Goal: Task Accomplishment & Management: Manage account settings

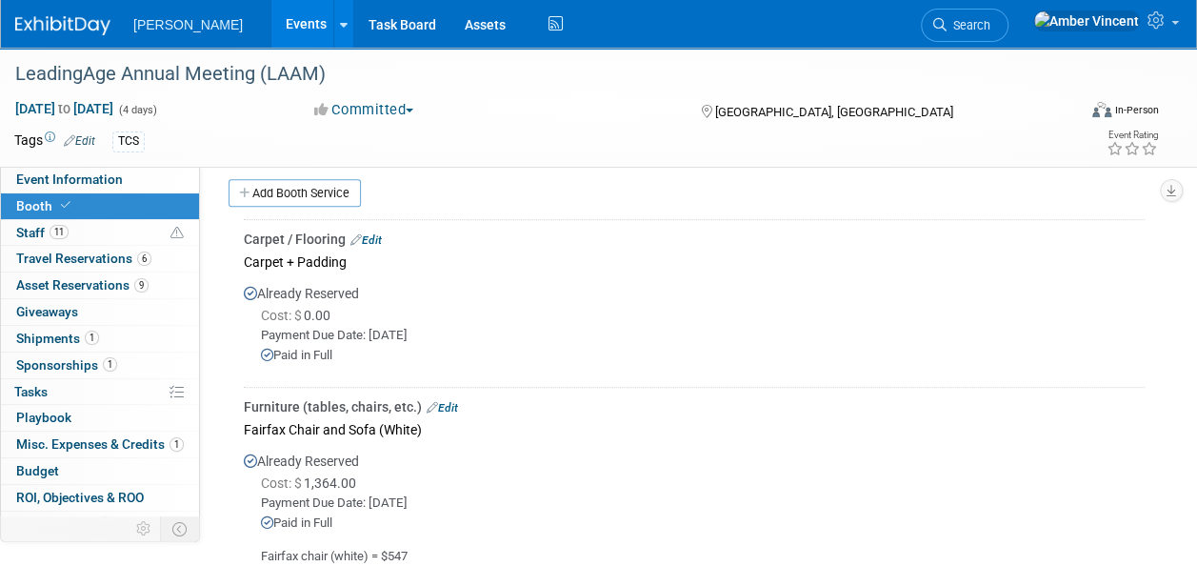
click at [377, 234] on link "Edit" at bounding box center [365, 239] width 31 height 13
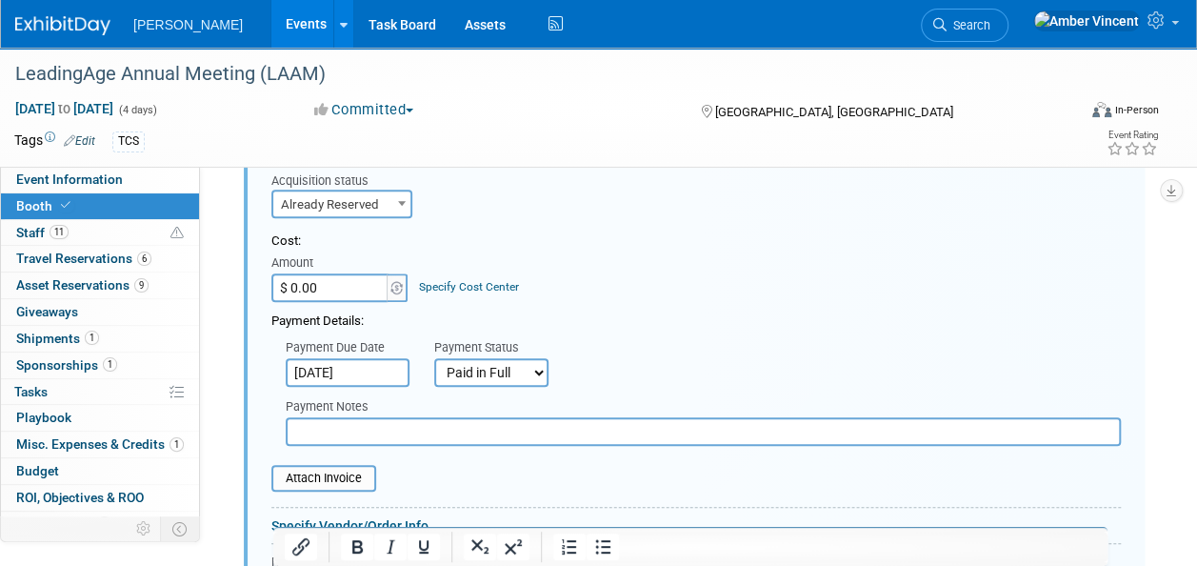
scroll to position [693, 0]
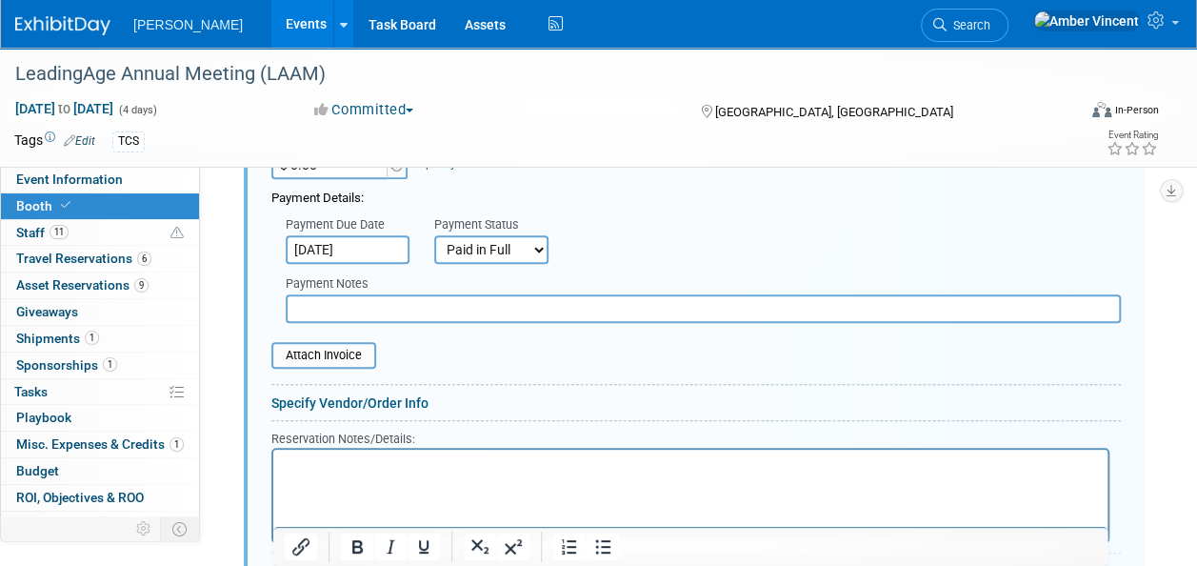
click at [342, 470] on p "Rich Text Area. Press ALT-0 for help." at bounding box center [691, 465] width 812 height 18
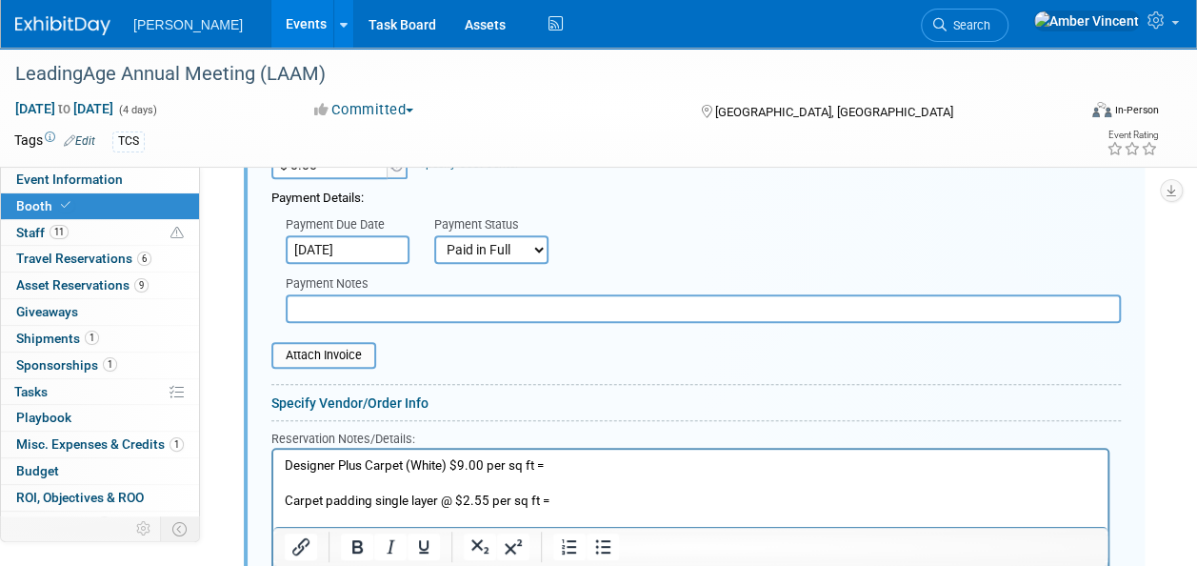
click at [553, 466] on p "Designer Plus Carpet (White) $9.00 per sq ft =" at bounding box center [691, 465] width 812 height 18
click at [564, 503] on p "Carpet padding single layer @ $2.55 per sq ft =" at bounding box center [691, 500] width 812 height 18
click at [573, 496] on p "Carpet padding single layer @ $2.55 per sq ft =" at bounding box center [691, 500] width 812 height 18
click at [560, 473] on p "Designer Plus Carpet (White) $9.00 per sq ft = $3600" at bounding box center [691, 465] width 812 height 18
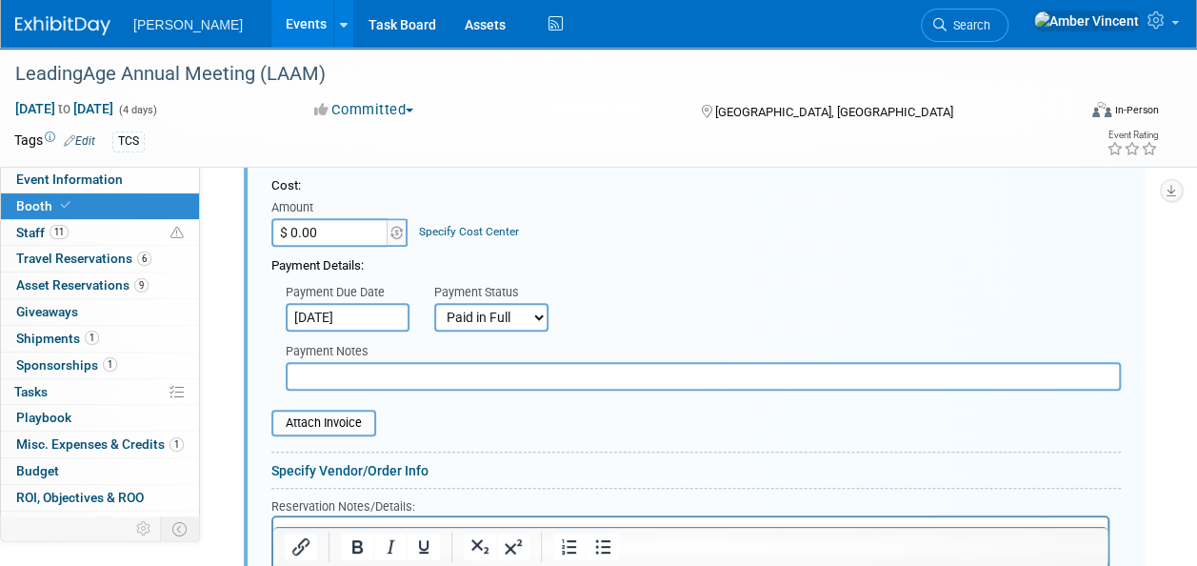
scroll to position [598, 0]
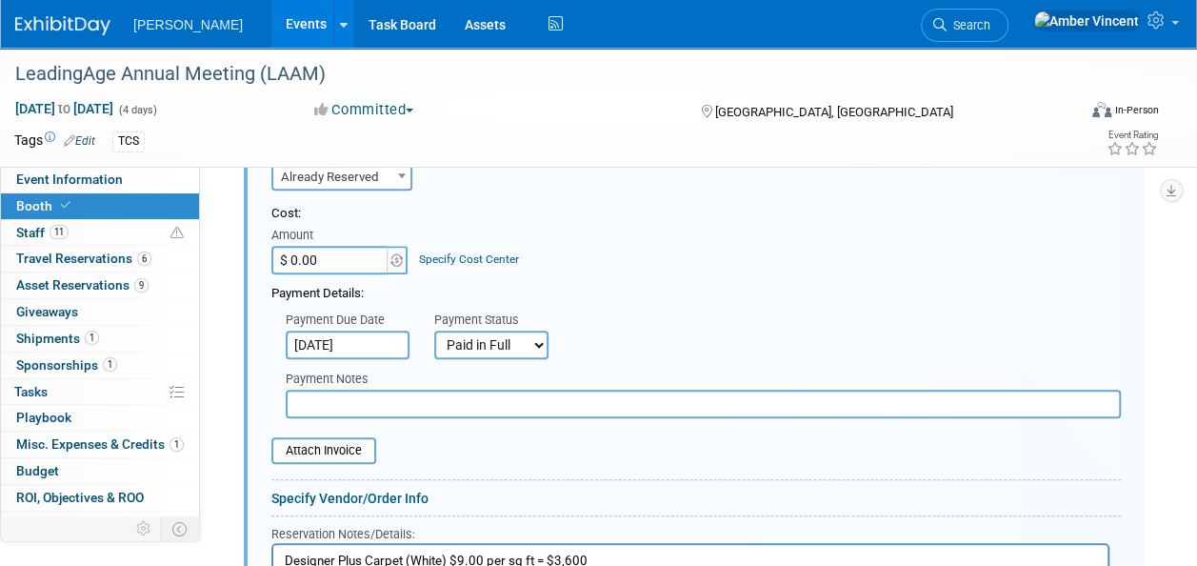
click at [337, 259] on input "$ 0.00" at bounding box center [330, 260] width 119 height 29
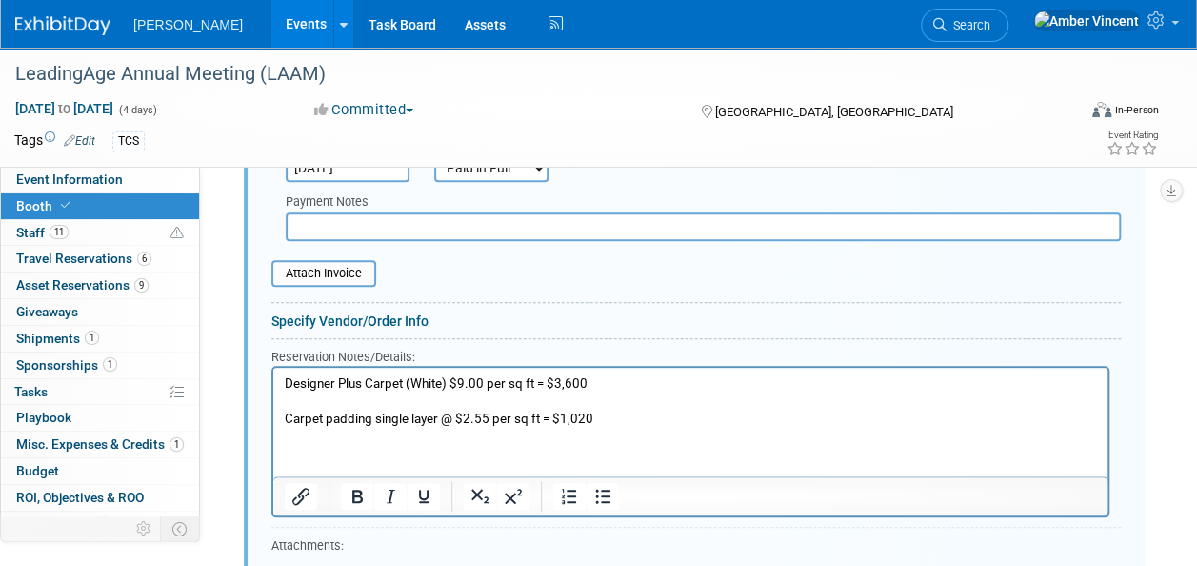
scroll to position [884, 0]
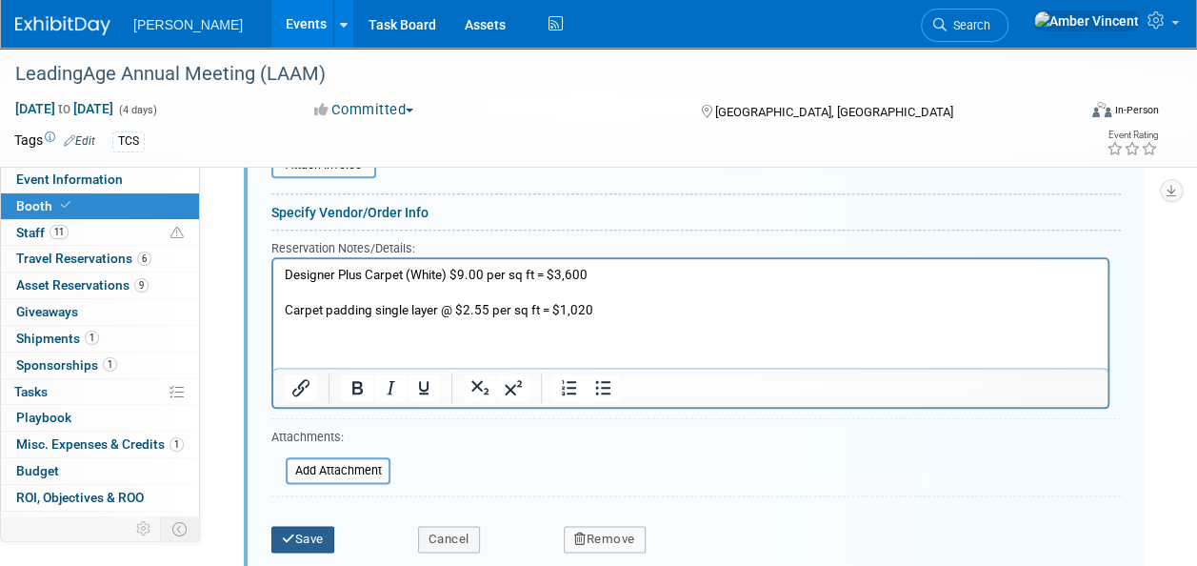
type input "$ 4,620.00"
click at [289, 540] on button "Save" at bounding box center [302, 539] width 63 height 27
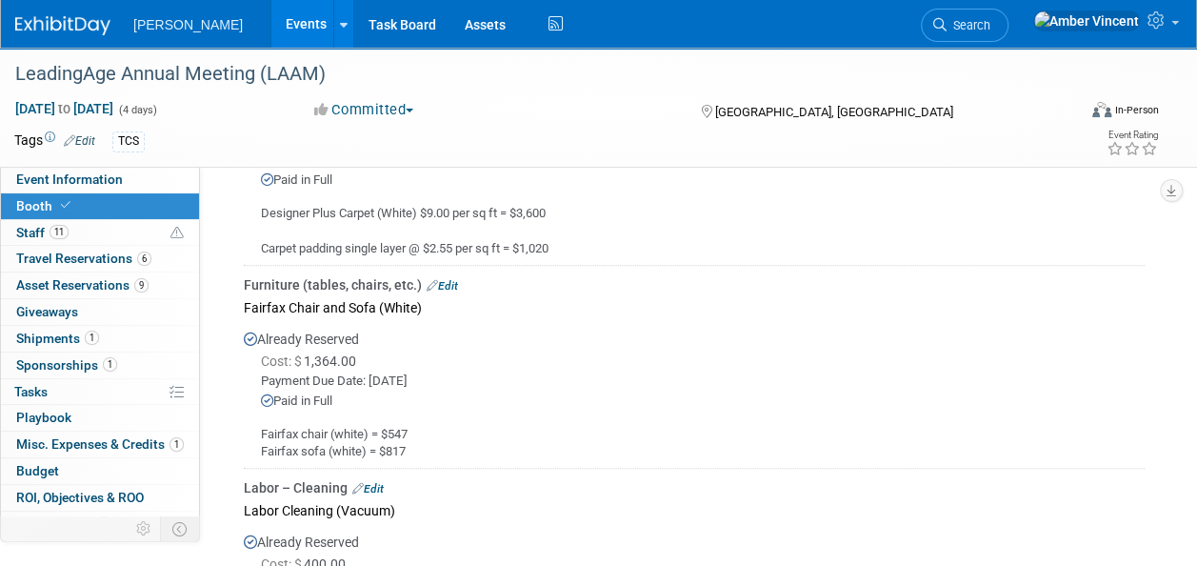
scroll to position [0, 0]
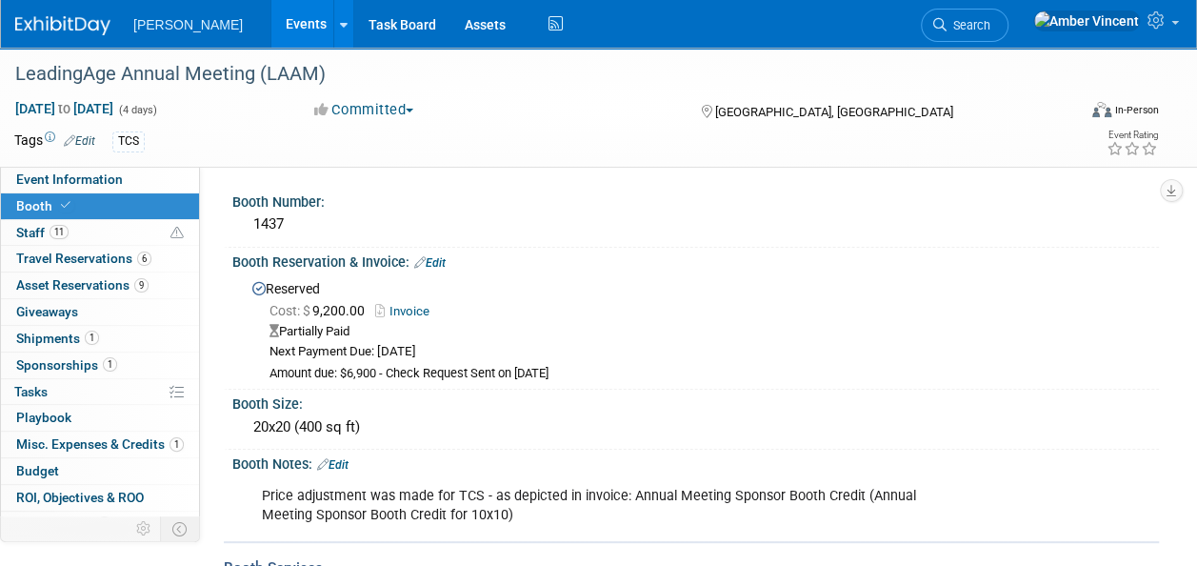
click at [425, 310] on link "Invoice" at bounding box center [407, 311] width 64 height 14
click at [405, 309] on link "Invoice" at bounding box center [407, 311] width 64 height 14
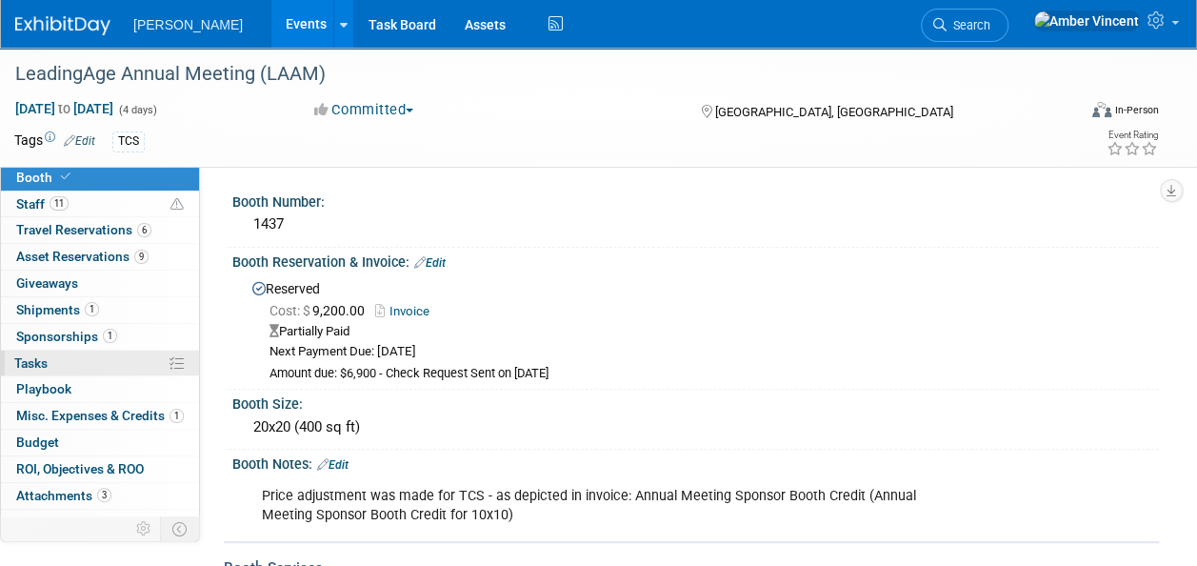
scroll to position [43, 0]
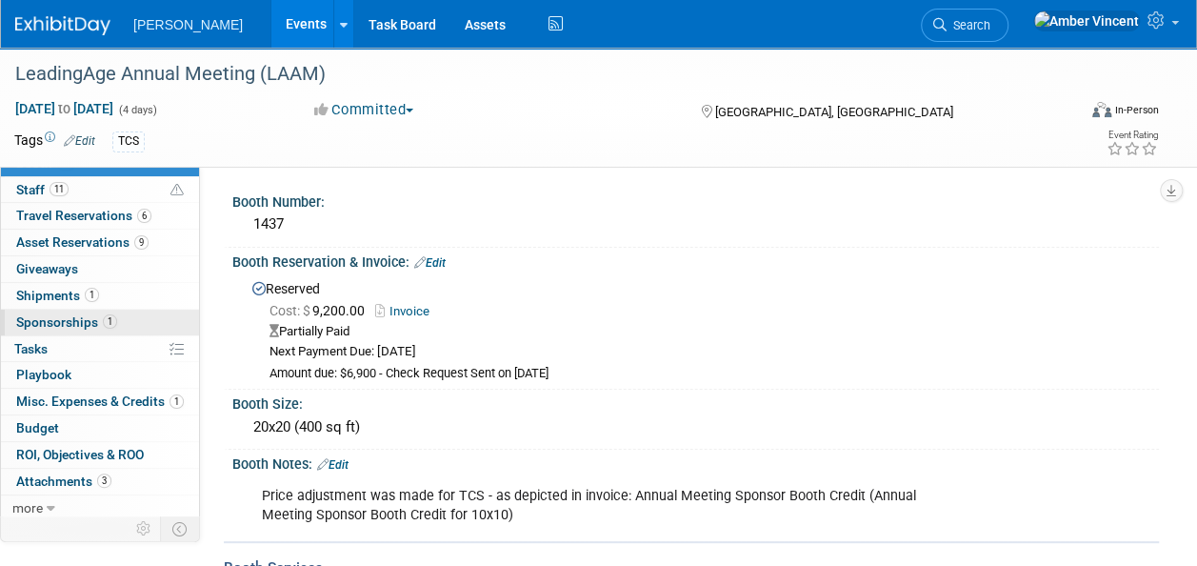
click at [101, 314] on span "Sponsorships 1" at bounding box center [66, 321] width 101 height 15
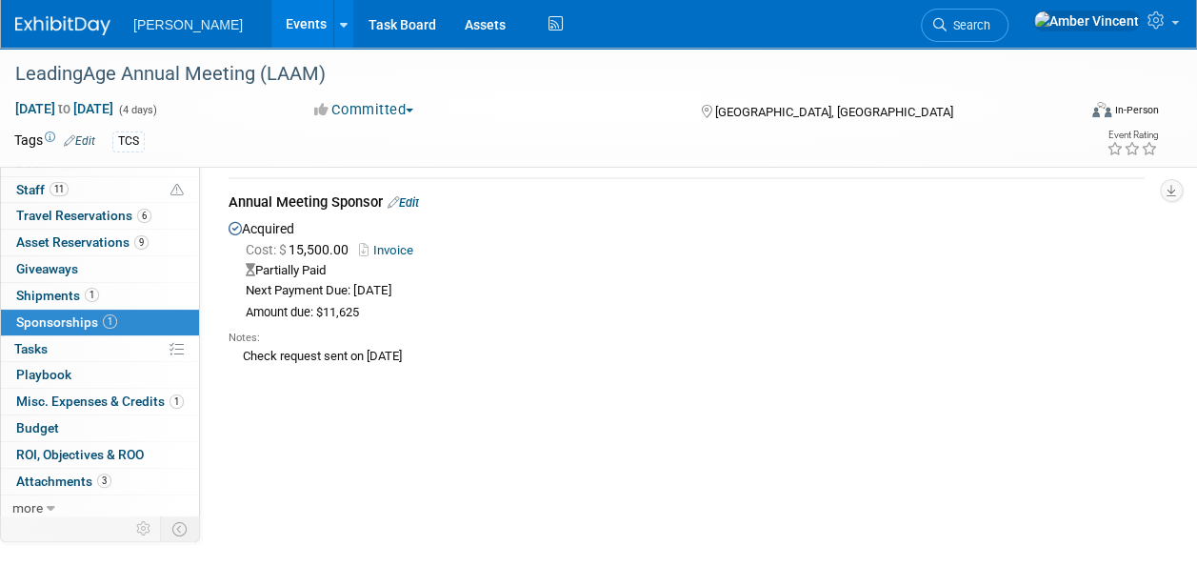
scroll to position [95, 0]
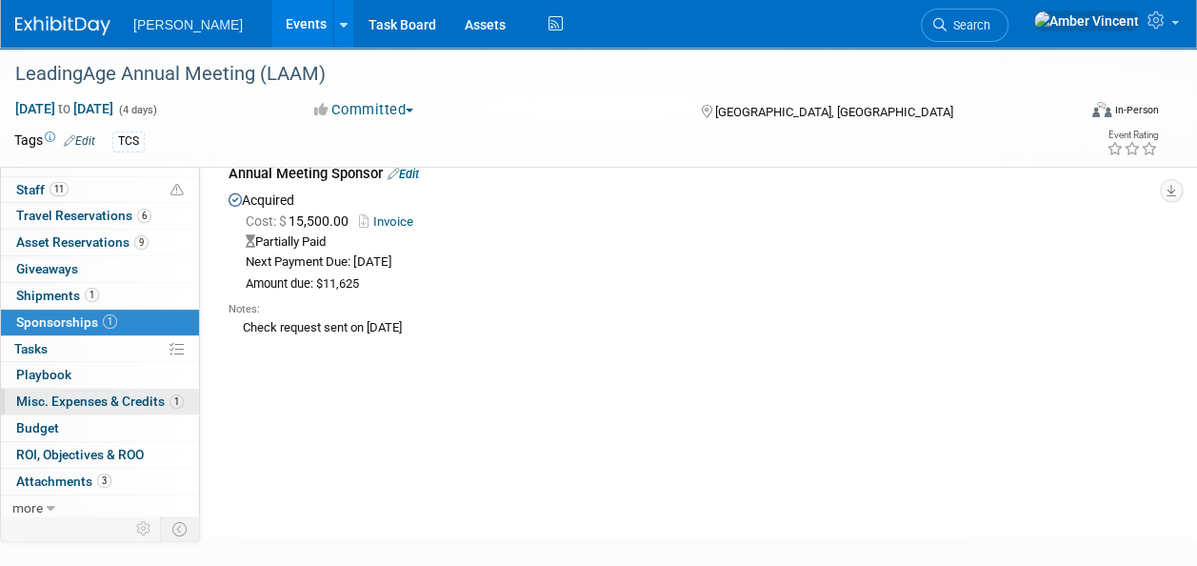
click at [112, 408] on link "1 Misc. Expenses & Credits 1" at bounding box center [100, 401] width 198 height 26
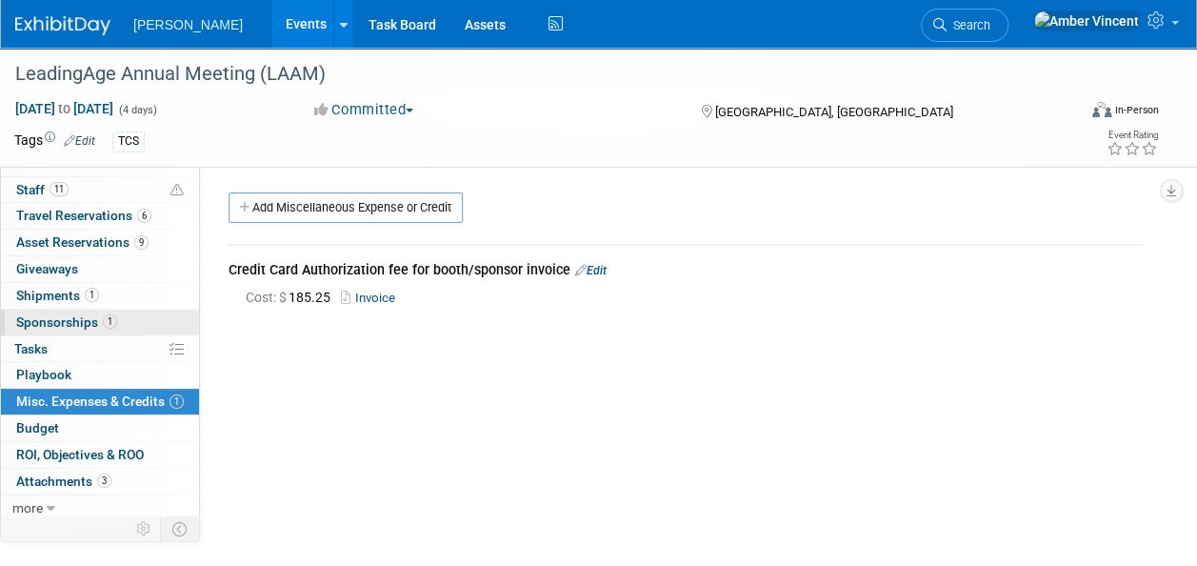
click at [124, 320] on link "1 Sponsorships 1" at bounding box center [100, 322] width 198 height 26
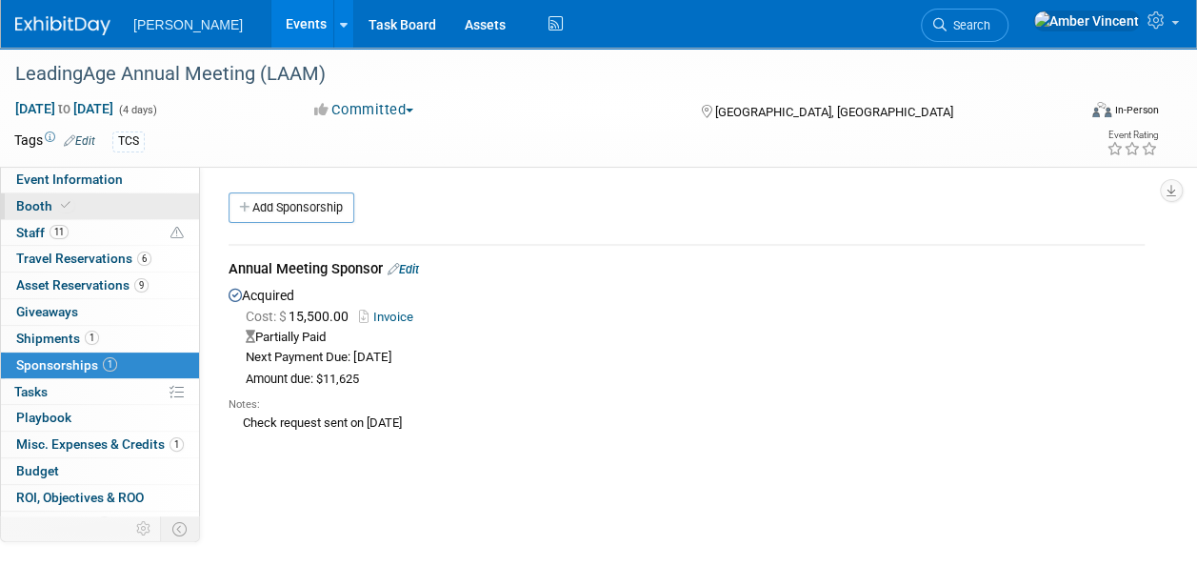
click at [107, 215] on link "Booth" at bounding box center [100, 206] width 198 height 26
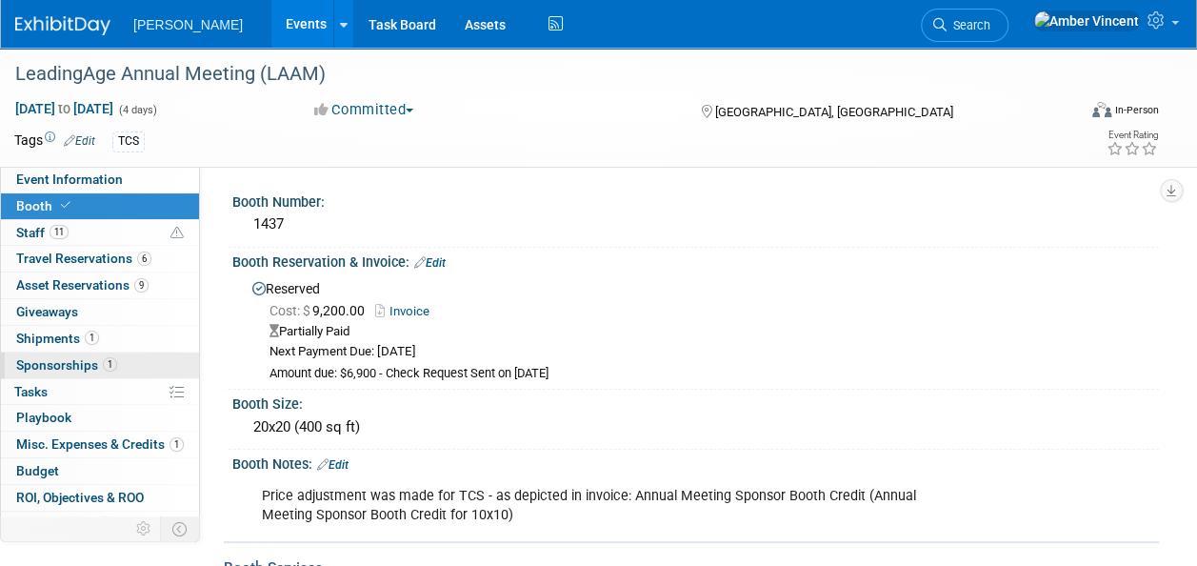
click at [103, 357] on span "1" at bounding box center [110, 364] width 14 height 14
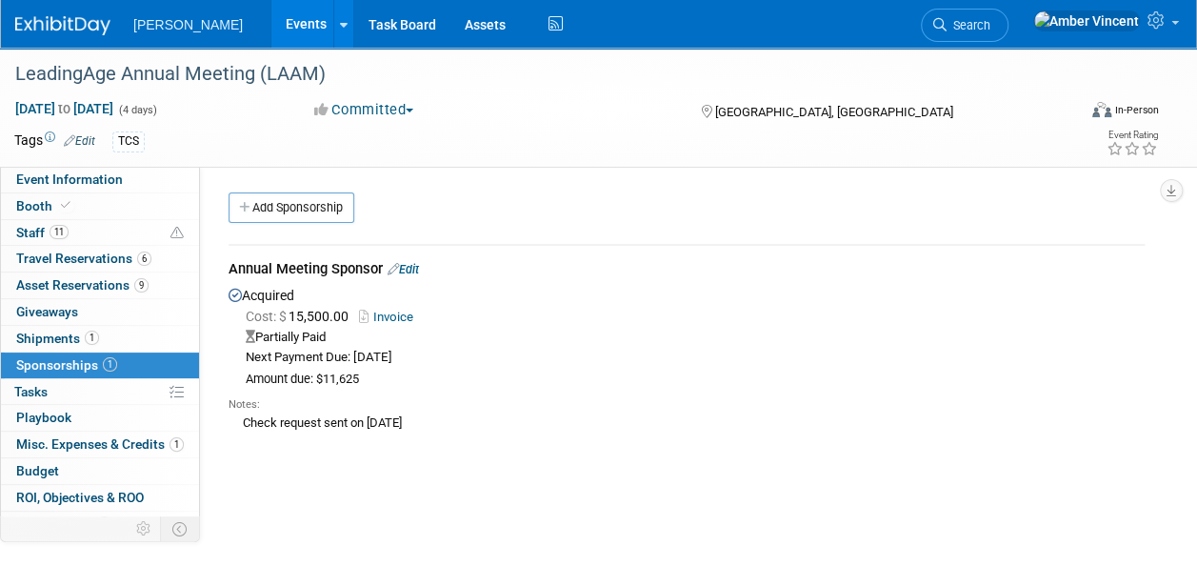
click at [411, 315] on link "Invoice" at bounding box center [390, 316] width 62 height 14
